Goal: Information Seeking & Learning: Learn about a topic

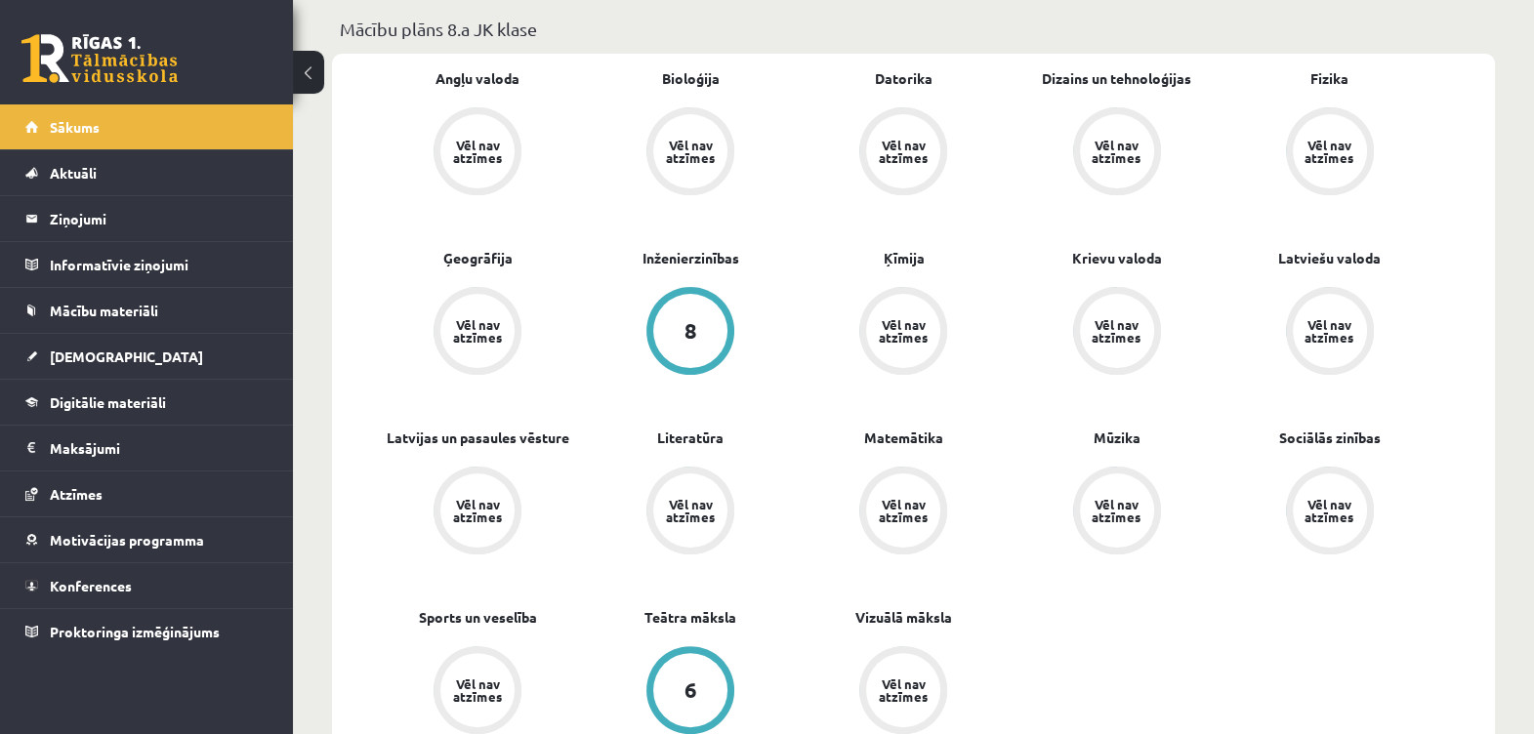
scroll to position [579, 0]
click at [117, 309] on span "Mācību materiāli" at bounding box center [104, 311] width 108 height 18
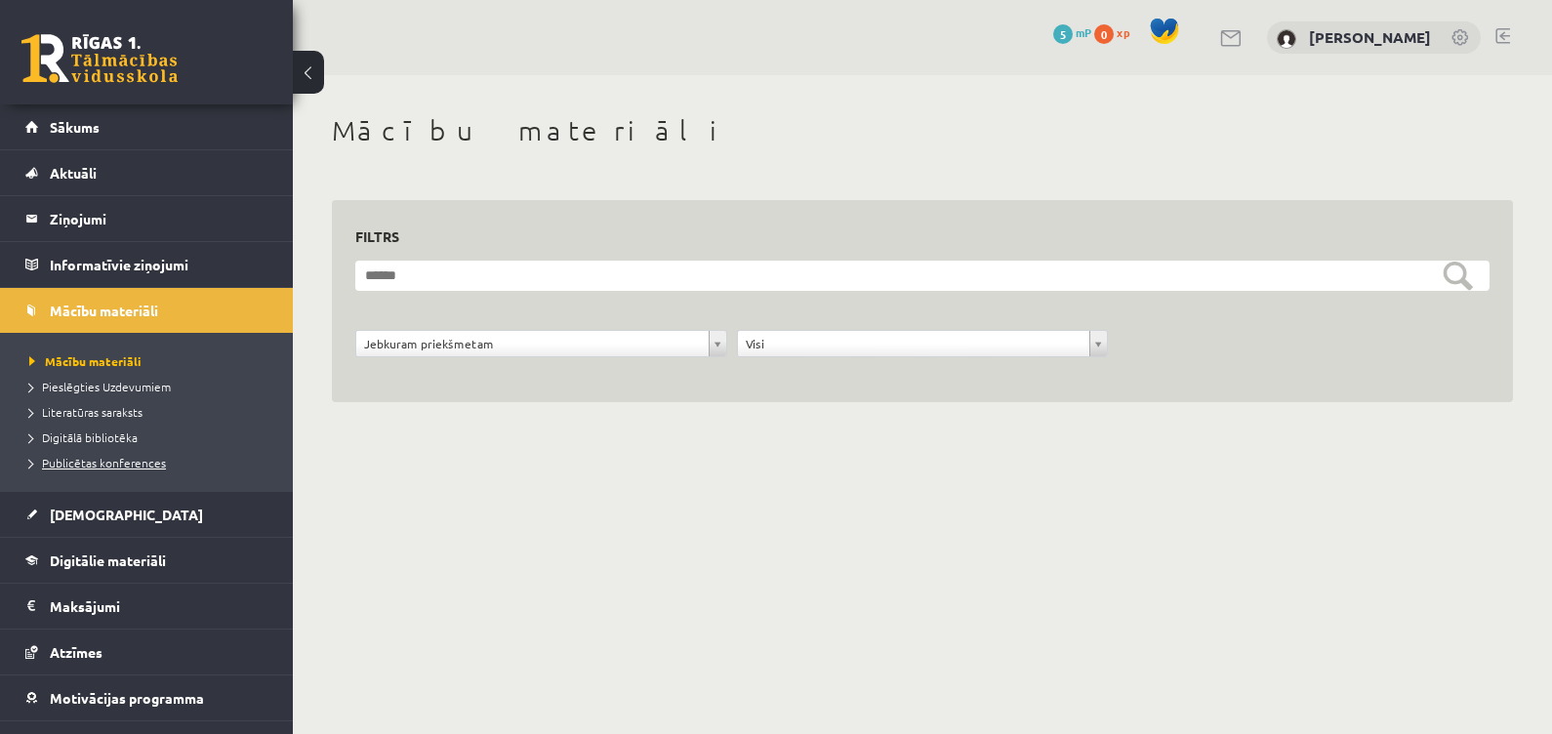
click at [78, 461] on span "Publicētas konferences" at bounding box center [97, 463] width 137 height 16
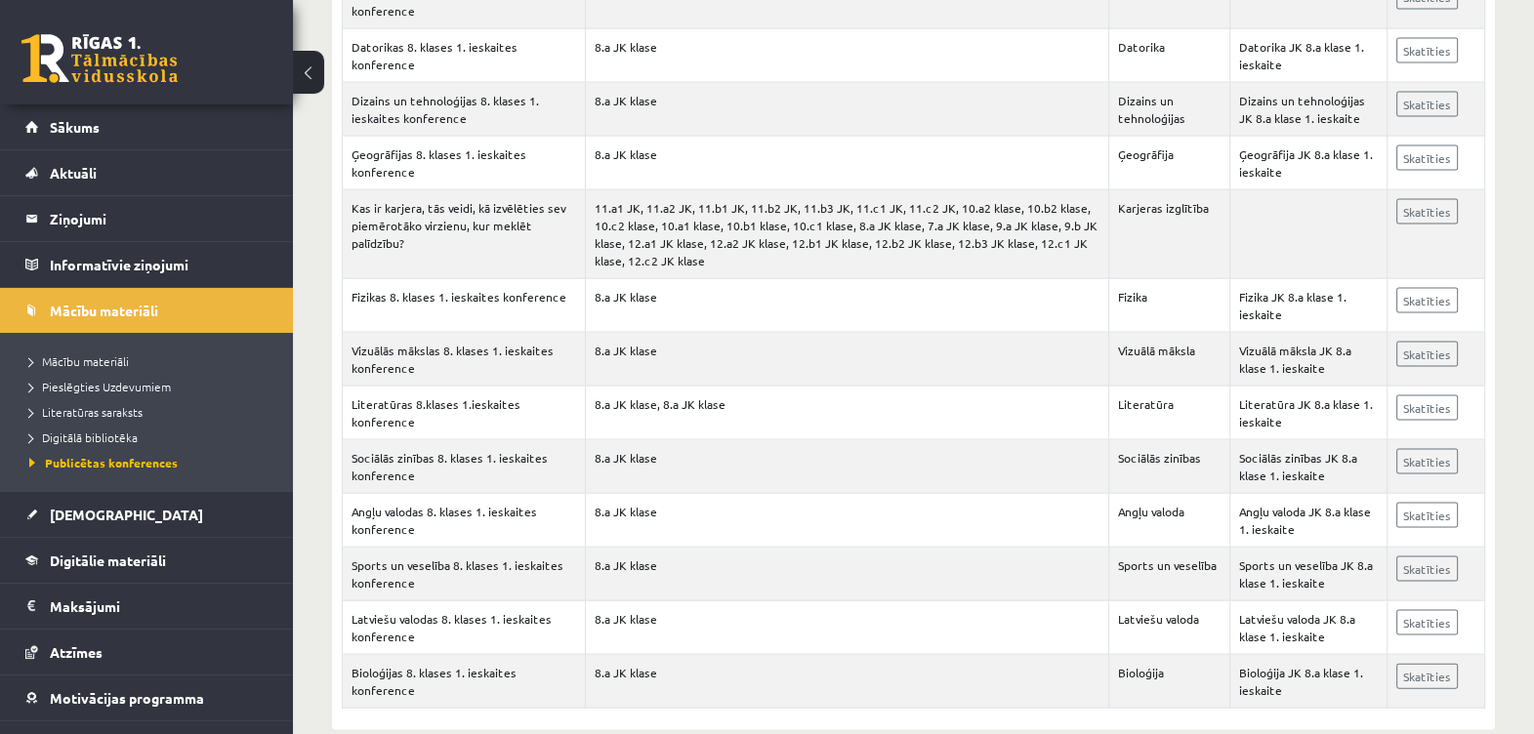
scroll to position [5054, 0]
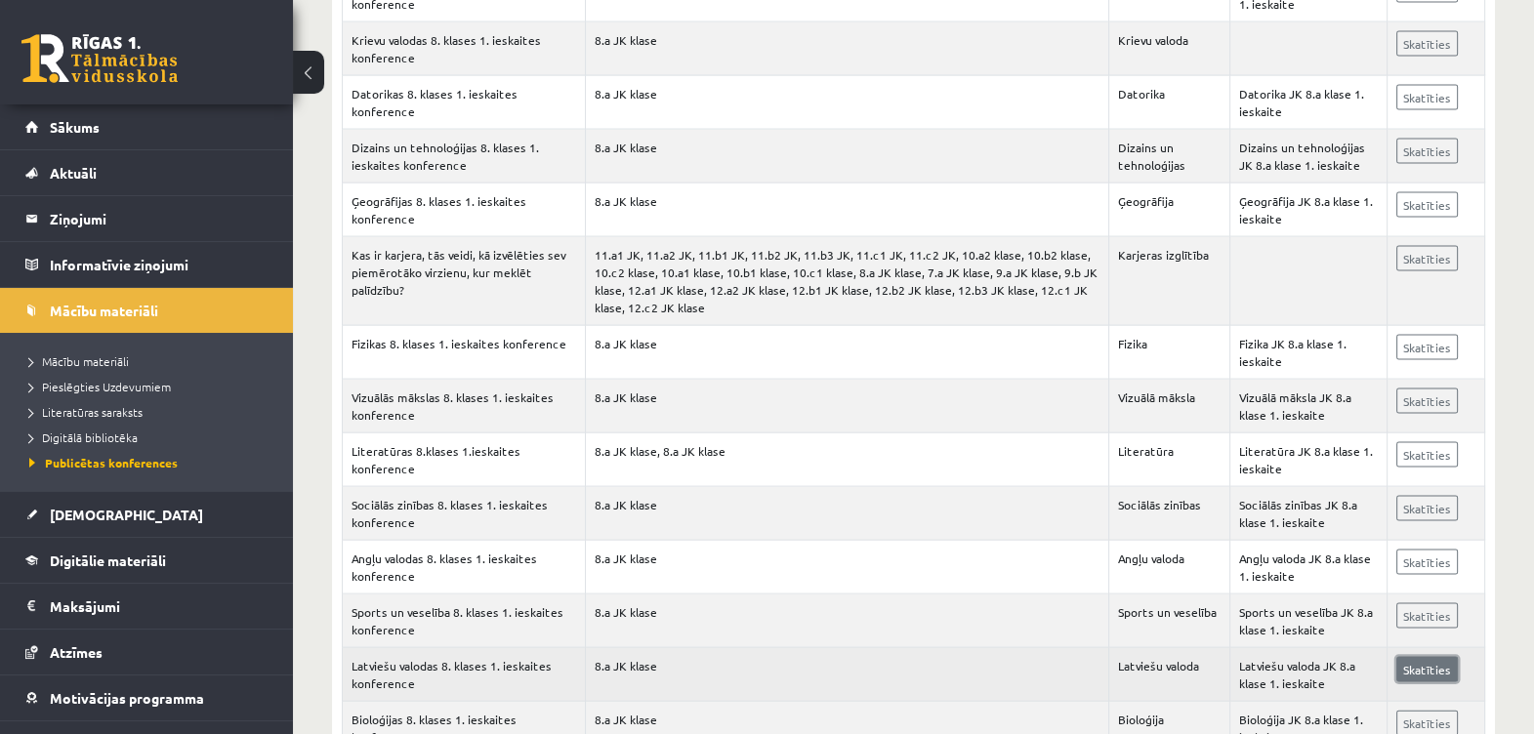
click at [1407, 657] on link "Skatīties" at bounding box center [1427, 669] width 62 height 25
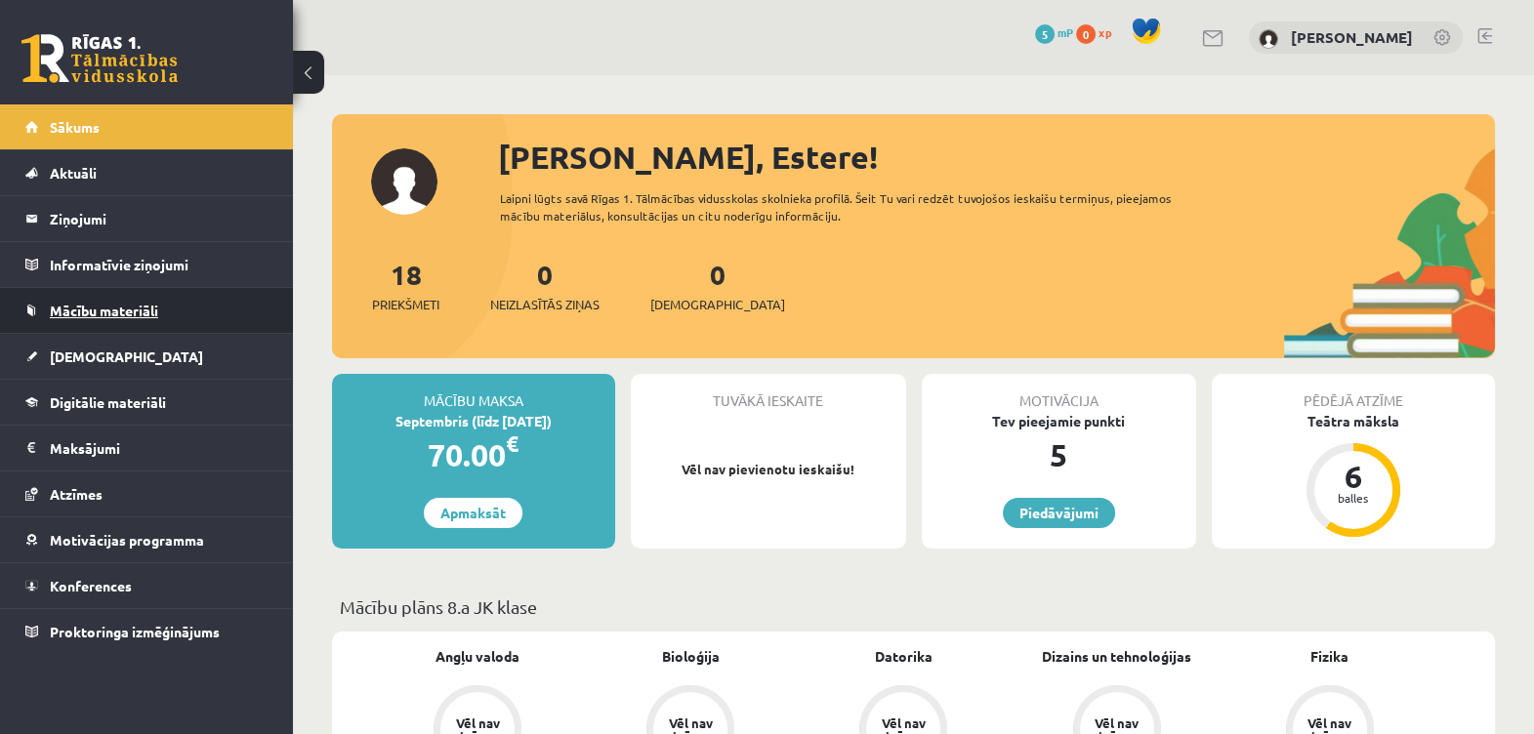
click at [100, 301] on link "Mācību materiāli" at bounding box center [146, 310] width 243 height 45
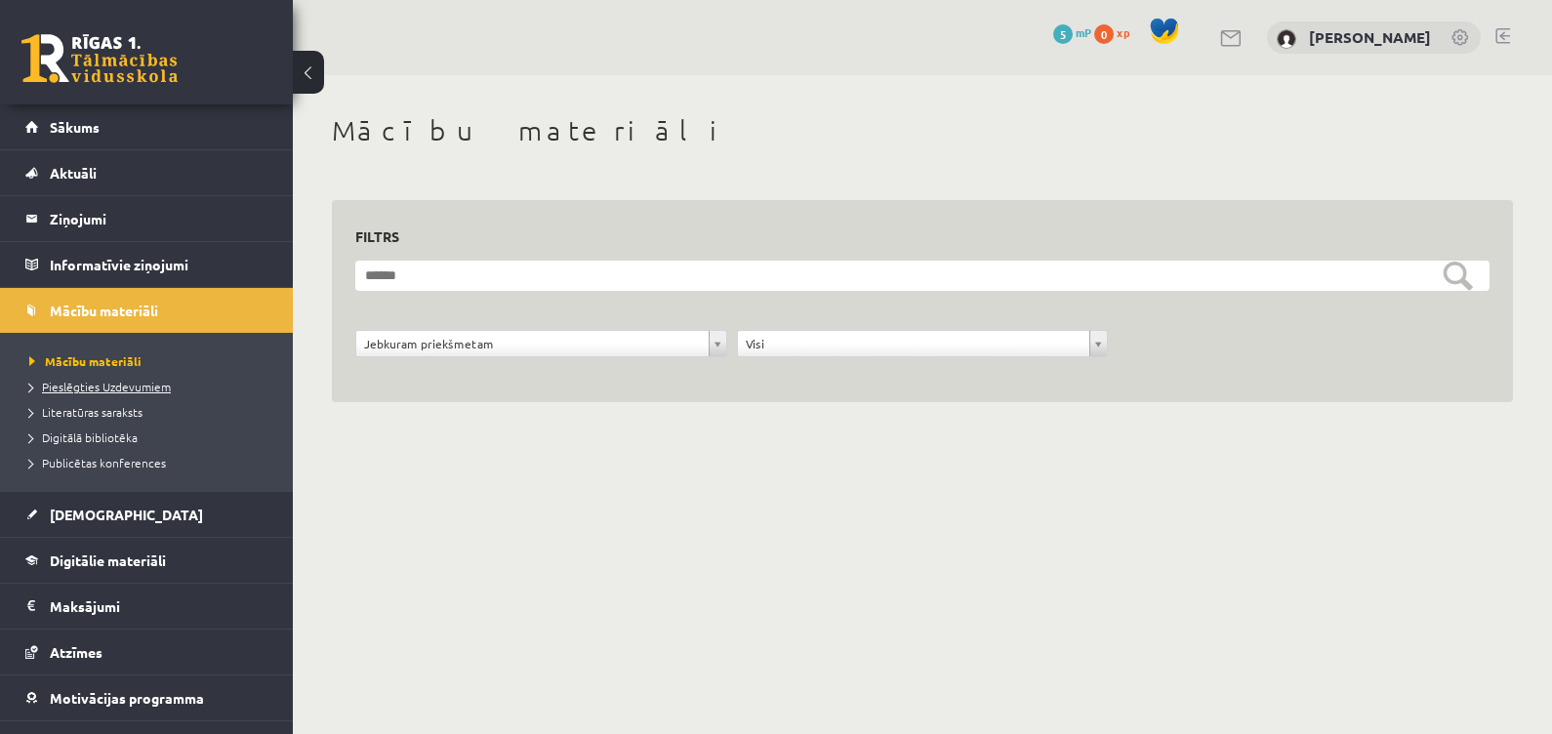
click at [102, 383] on span "Pieslēgties Uzdevumiem" at bounding box center [100, 387] width 142 height 16
